Goal: Information Seeking & Learning: Learn about a topic

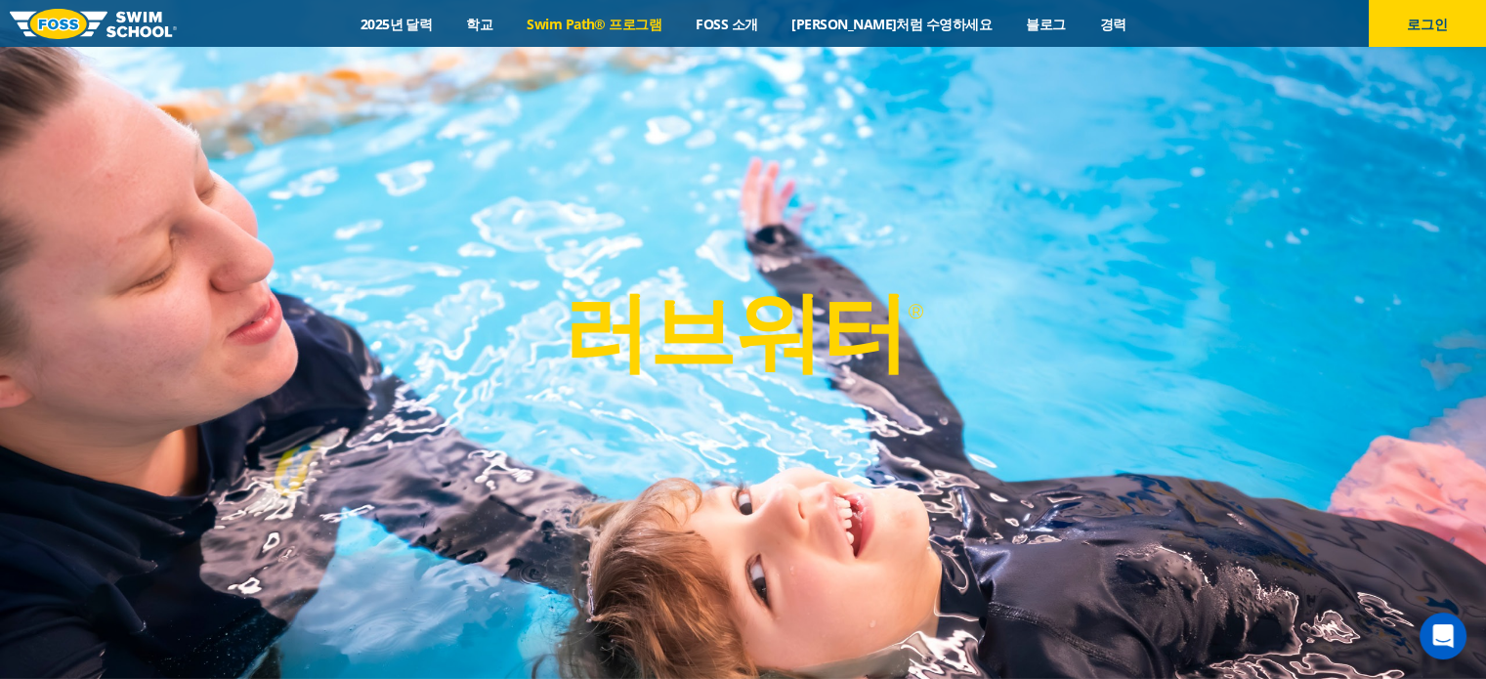
click at [613, 21] on font "Swim Path® 프로그램" at bounding box center [594, 24] width 135 height 19
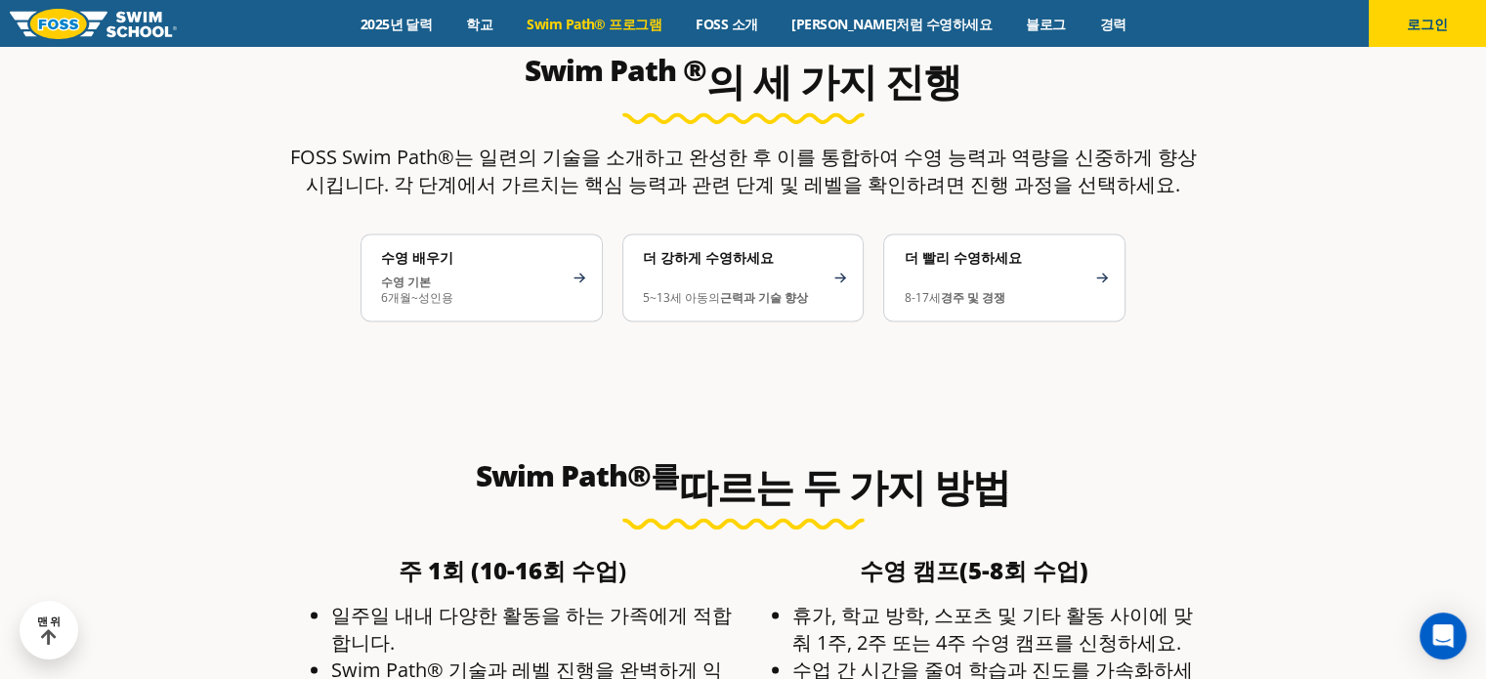
scroll to position [2676, 0]
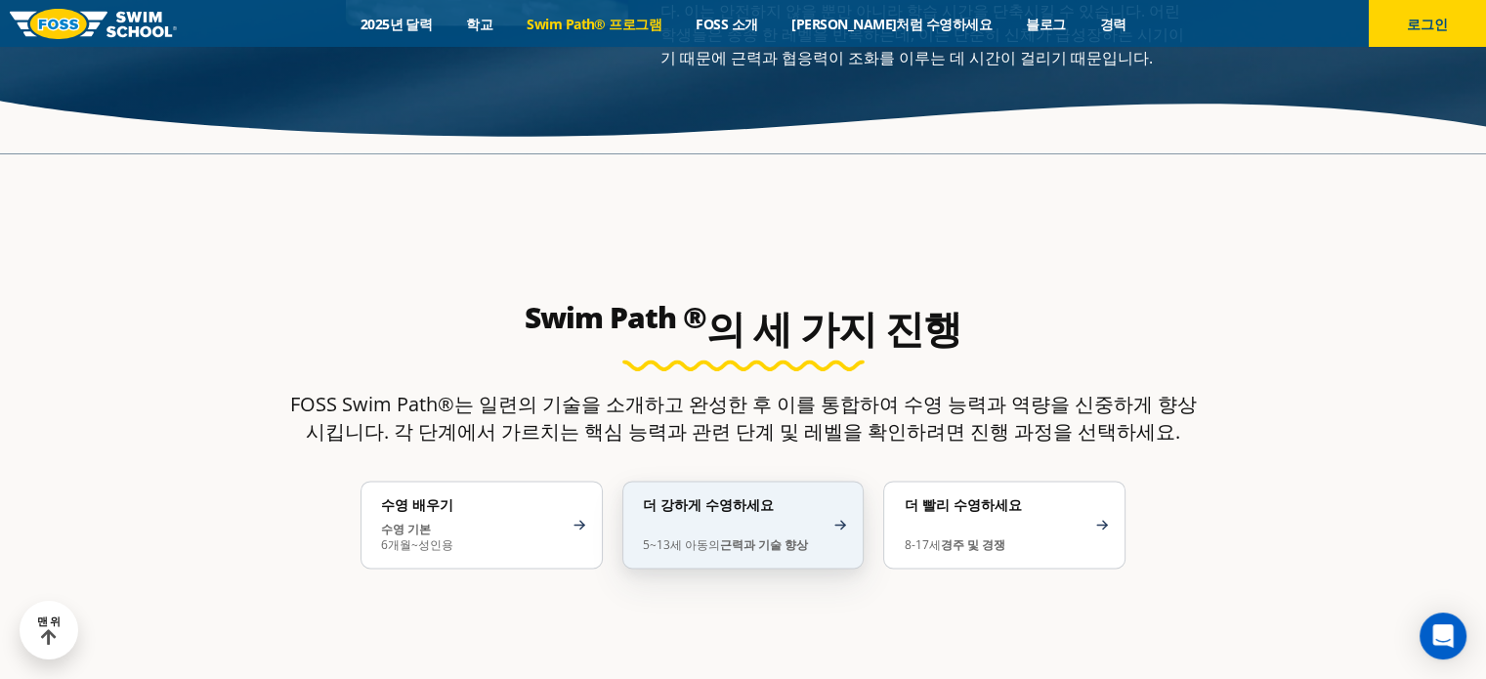
click at [850, 484] on div "더 강하게 수영하세요 5~13세 아동의 근력과 기술 향상" at bounding box center [743, 525] width 242 height 88
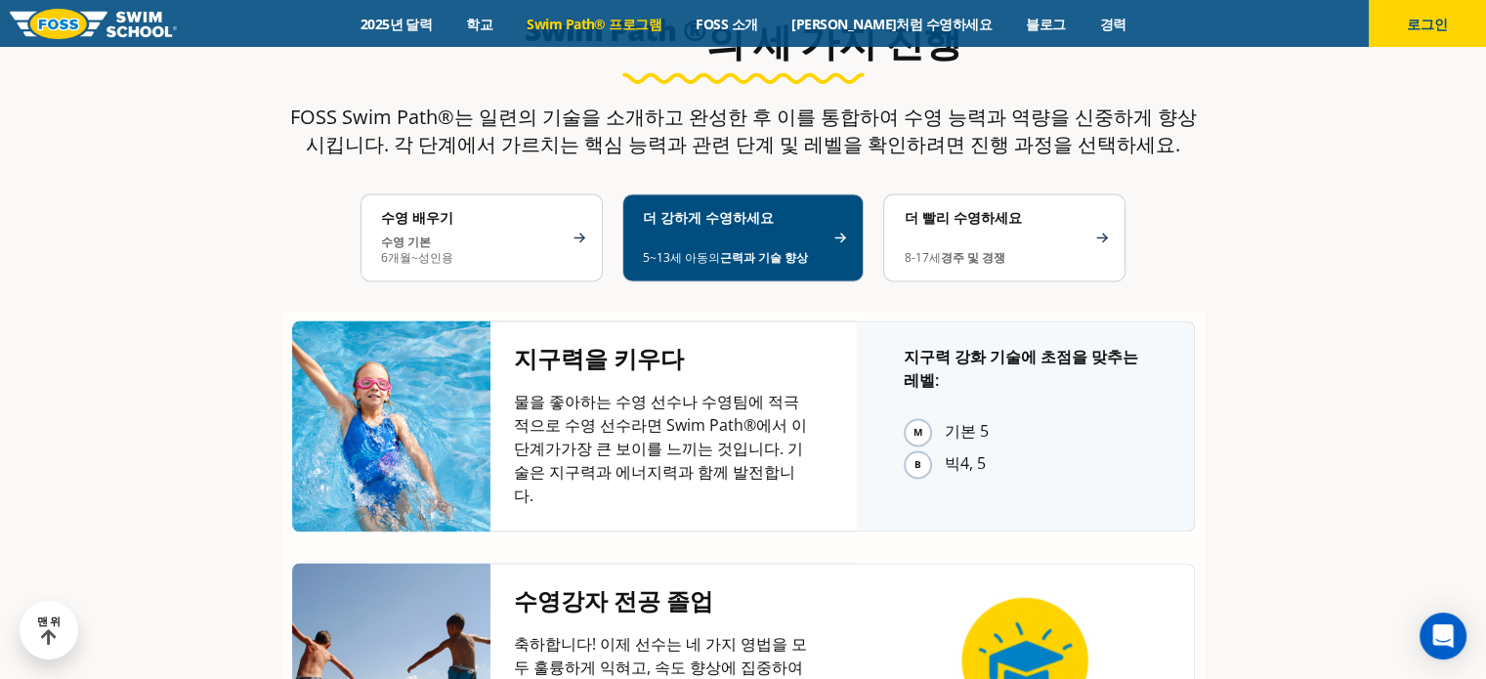
scroll to position [2871, 0]
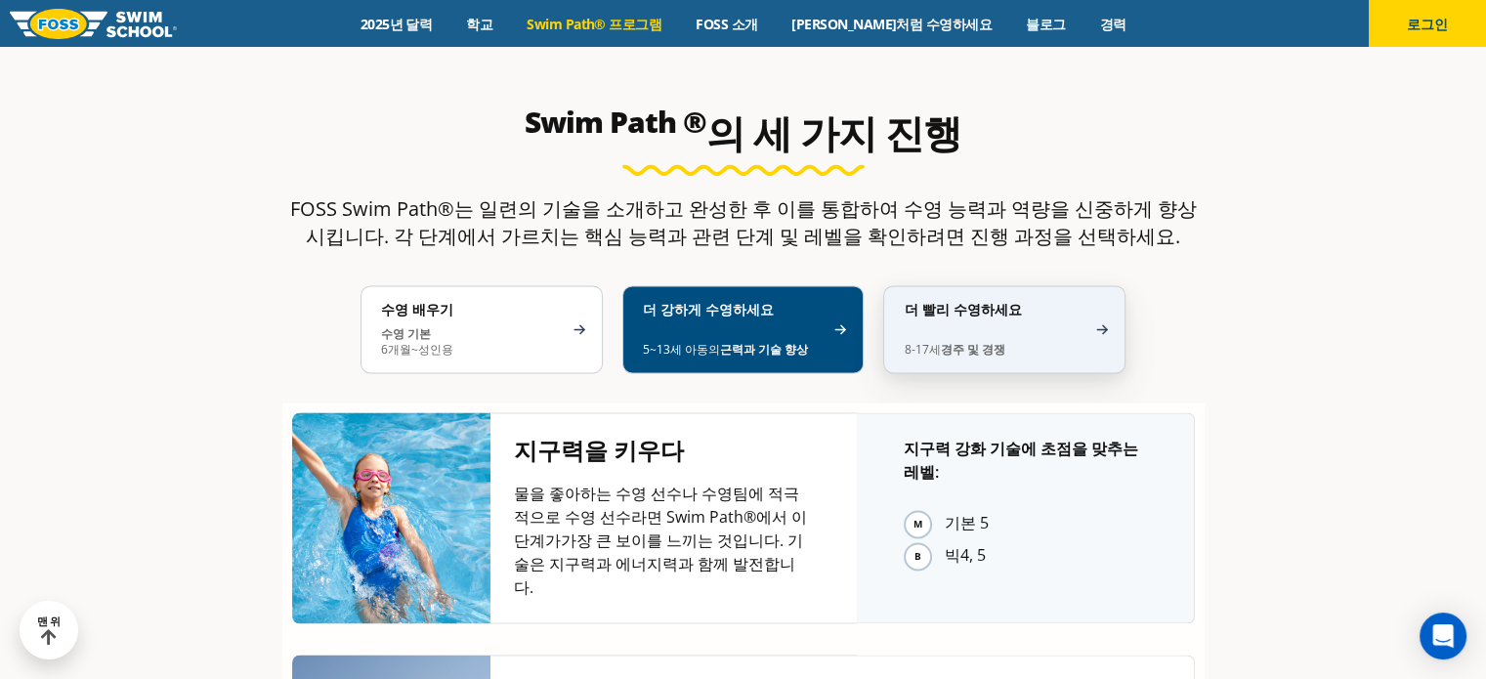
click at [1079, 326] on p "8-17세 경주 및 경쟁" at bounding box center [995, 341] width 182 height 31
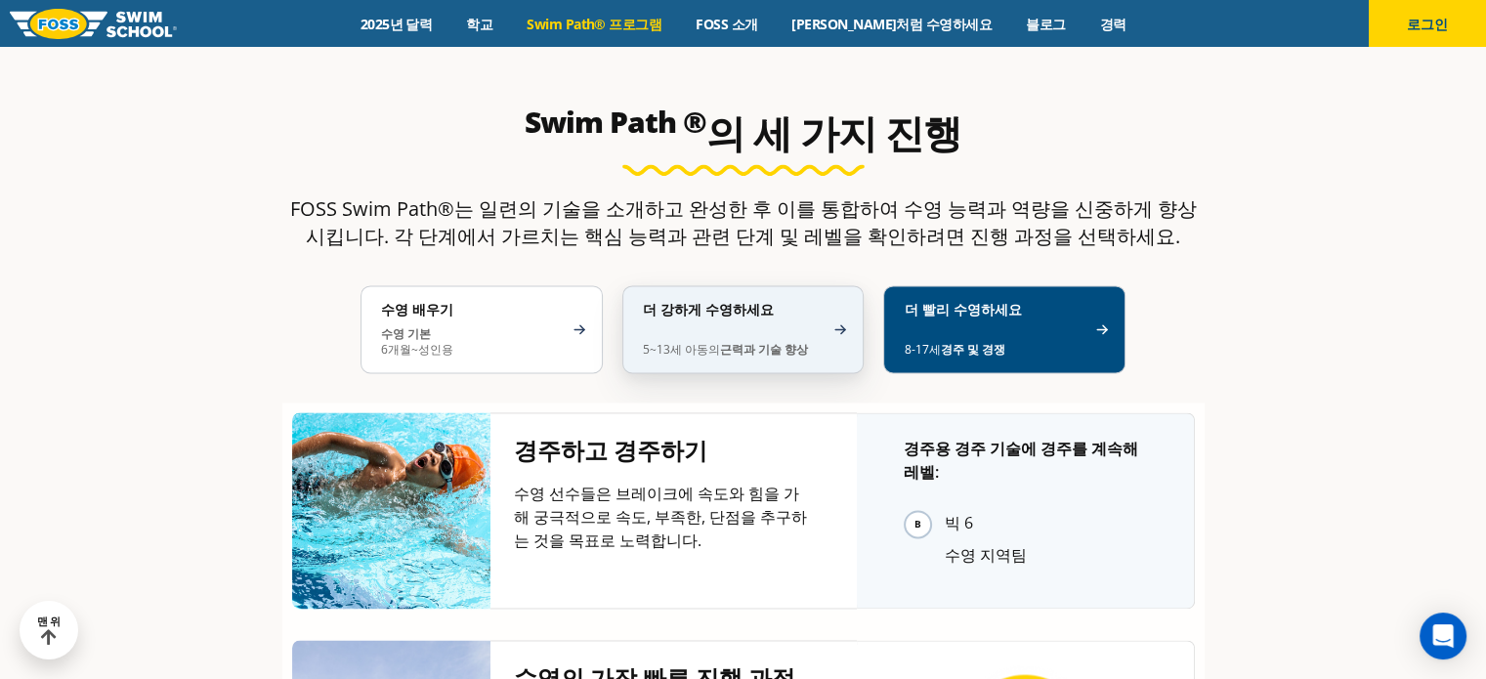
click at [790, 326] on p "5~13세 아동의 근력과 기술 향상" at bounding box center [734, 341] width 182 height 31
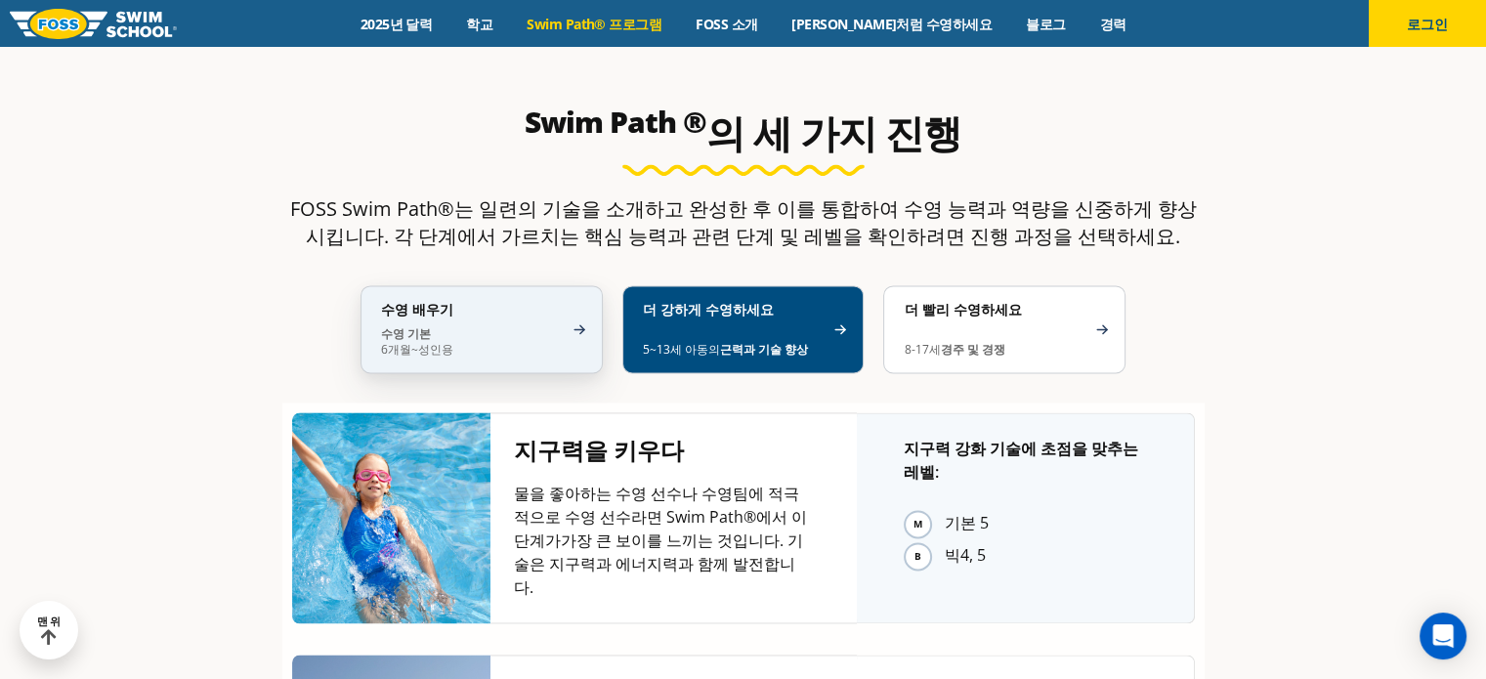
click at [551, 326] on p "수영 기본 6개월~성인용" at bounding box center [472, 341] width 182 height 31
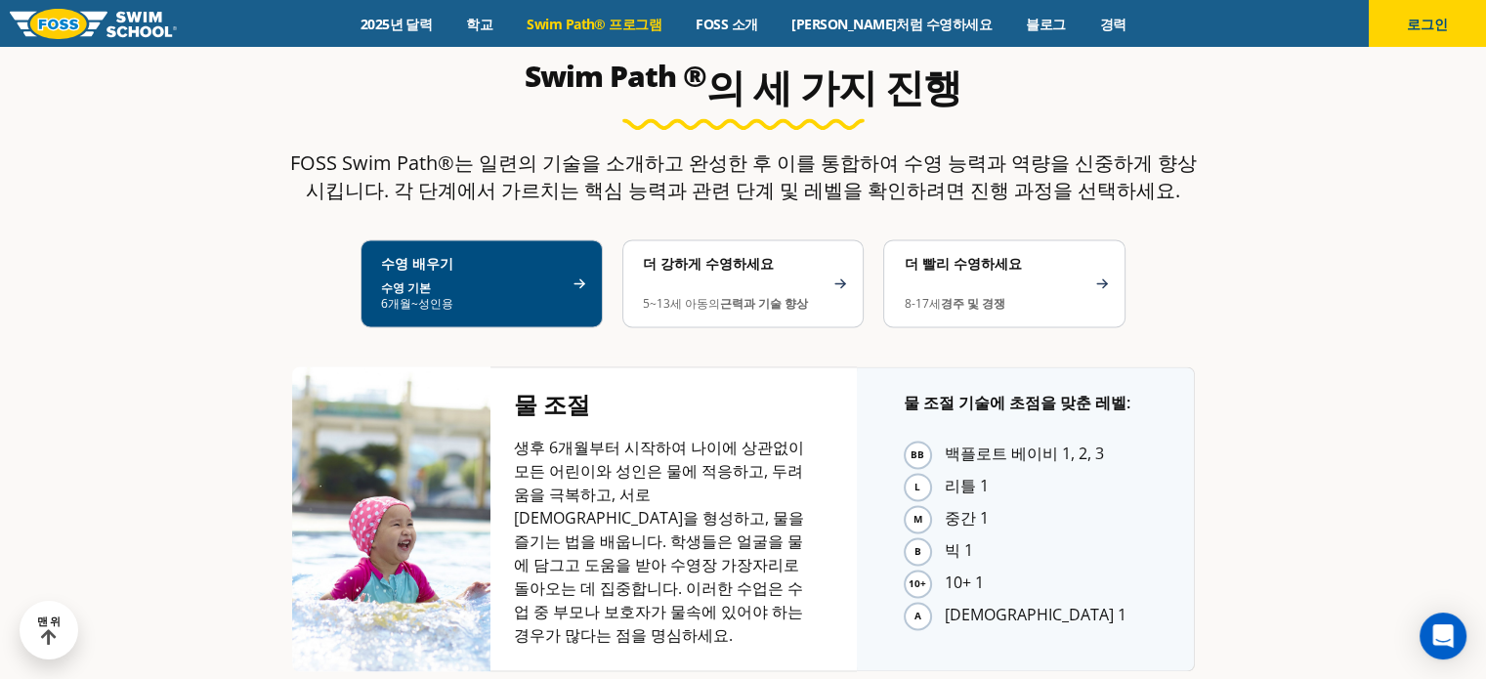
scroll to position [2829, 0]
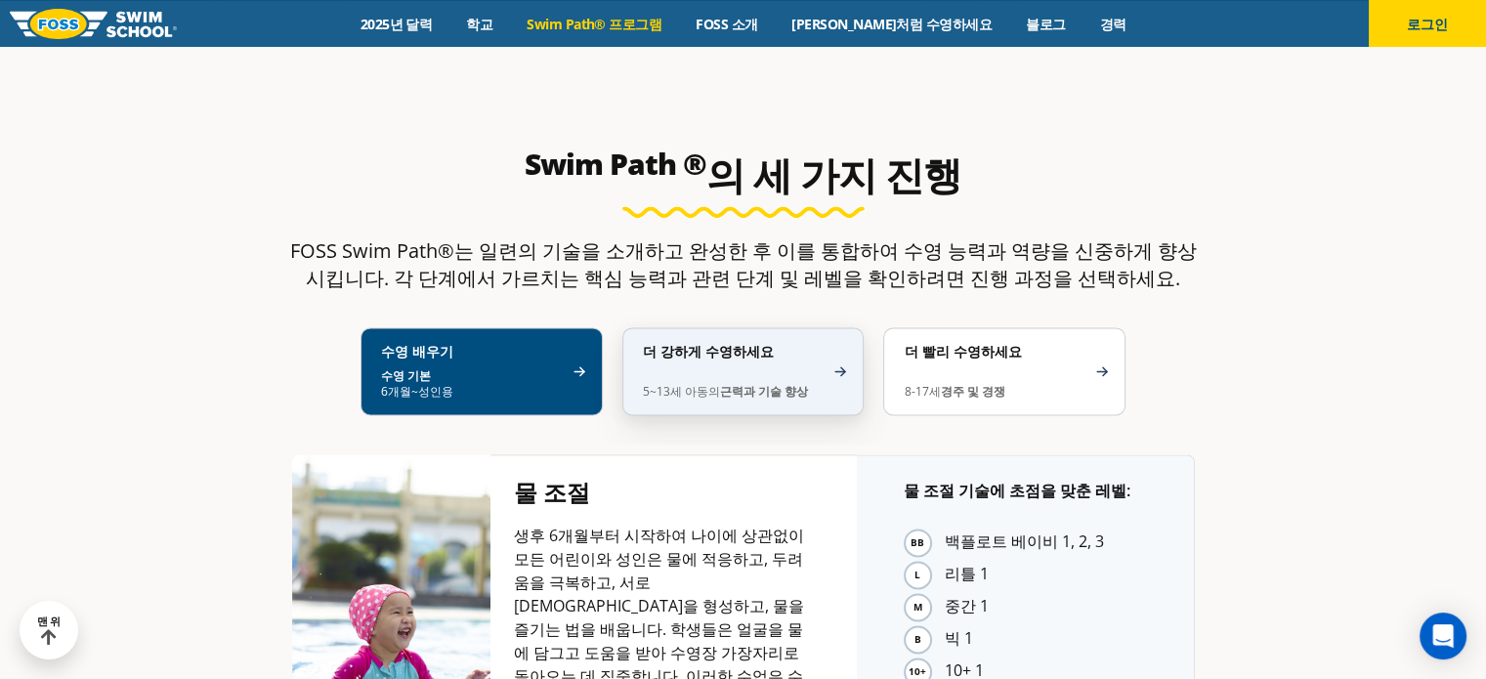
click at [720, 383] on font "근력과 기술 향상" at bounding box center [764, 391] width 88 height 17
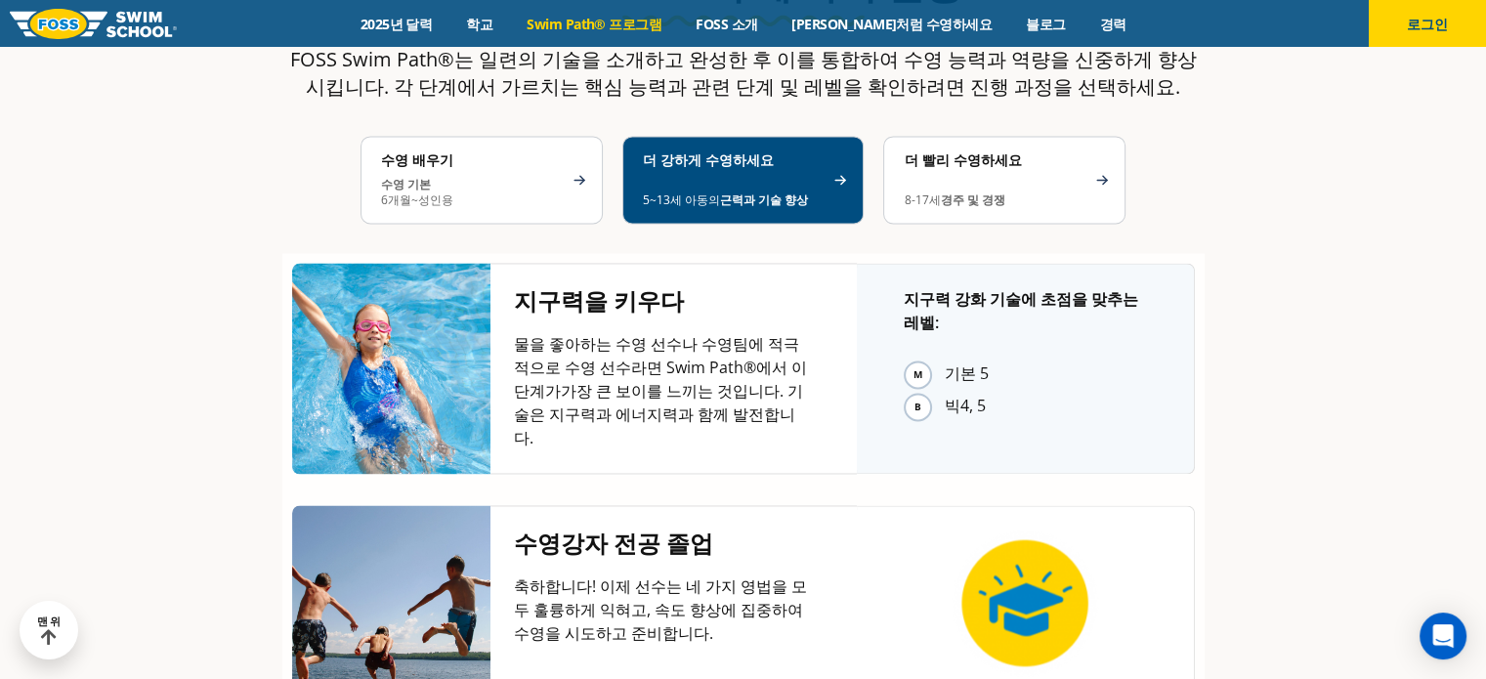
scroll to position [2927, 0]
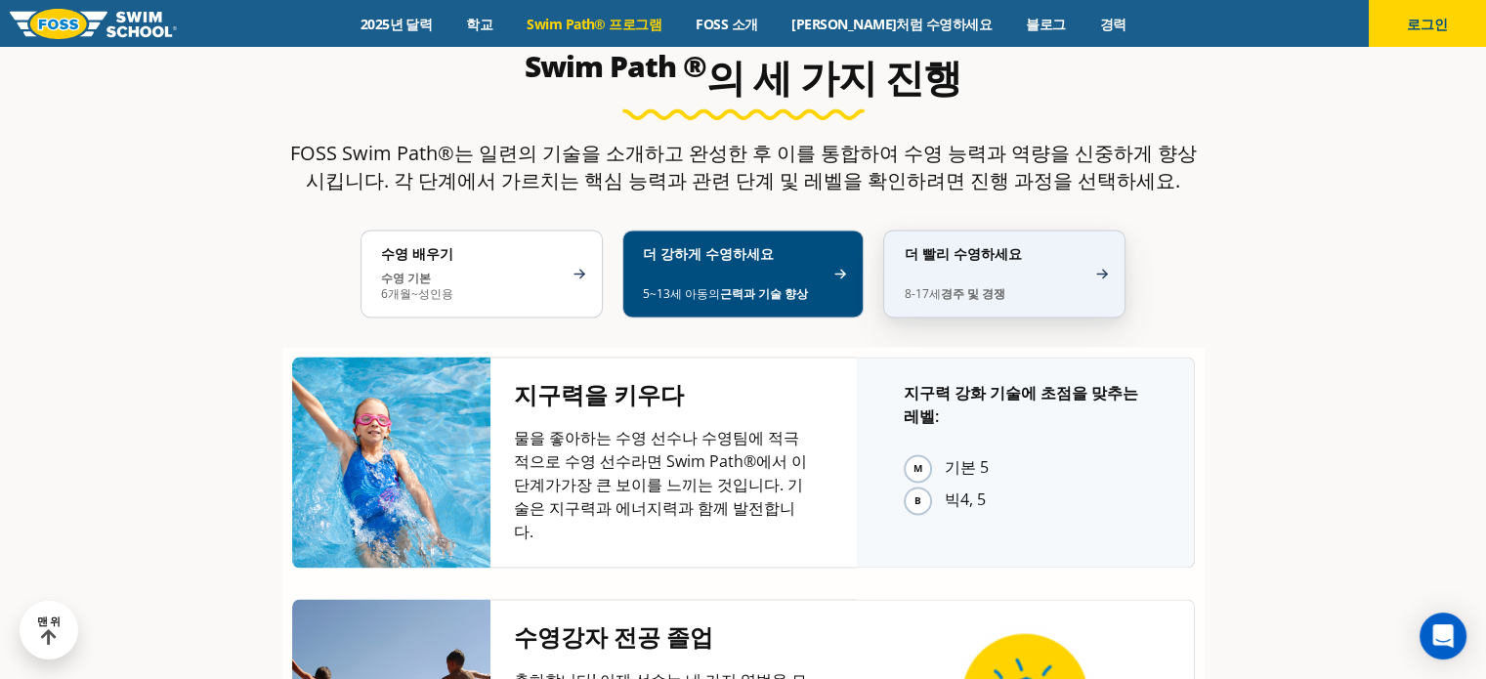
click at [1080, 271] on p "8-17세 경주 및 경쟁" at bounding box center [995, 286] width 182 height 31
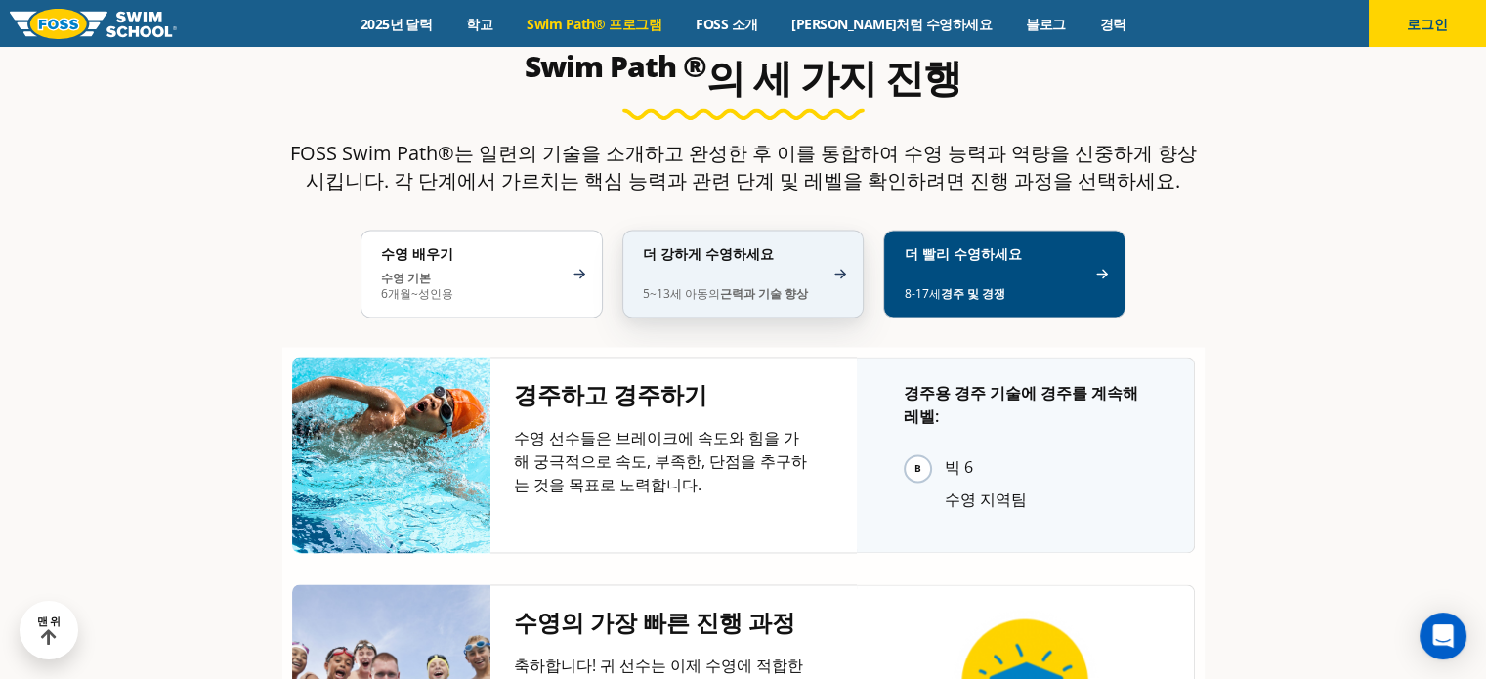
click at [774, 245] on h4 "더 강하게 수영하세요" at bounding box center [734, 254] width 182 height 18
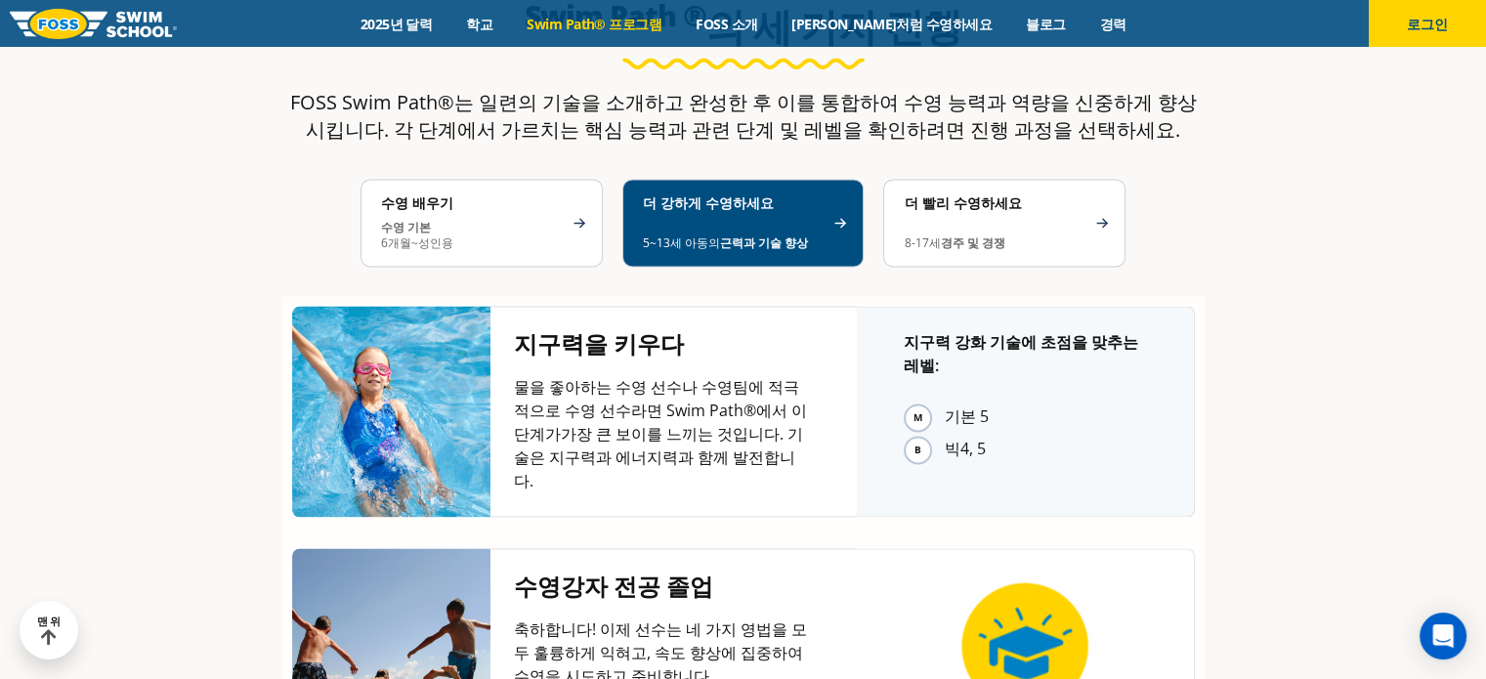
scroll to position [3024, 0]
